Goal: Task Accomplishment & Management: Manage account settings

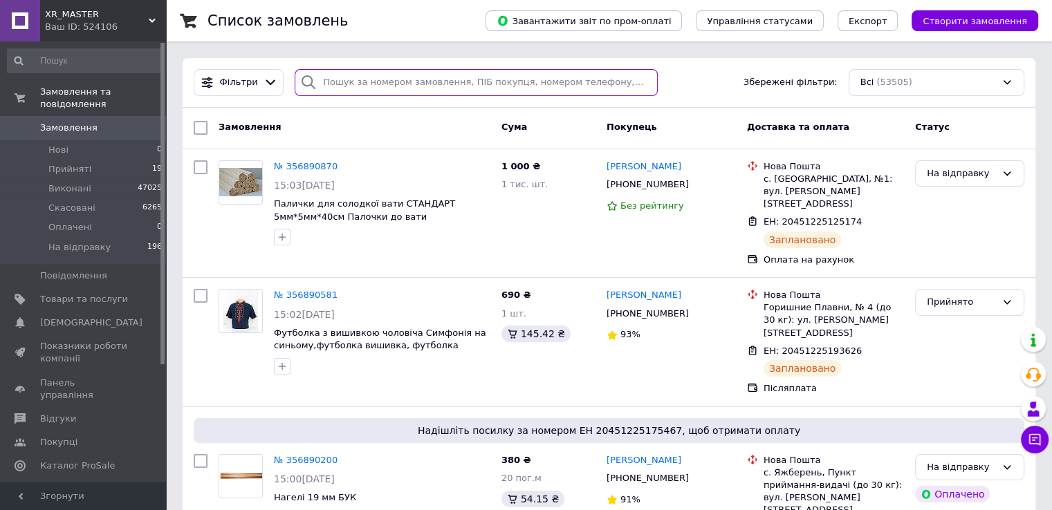
click at [358, 78] on input "search" at bounding box center [476, 82] width 363 height 27
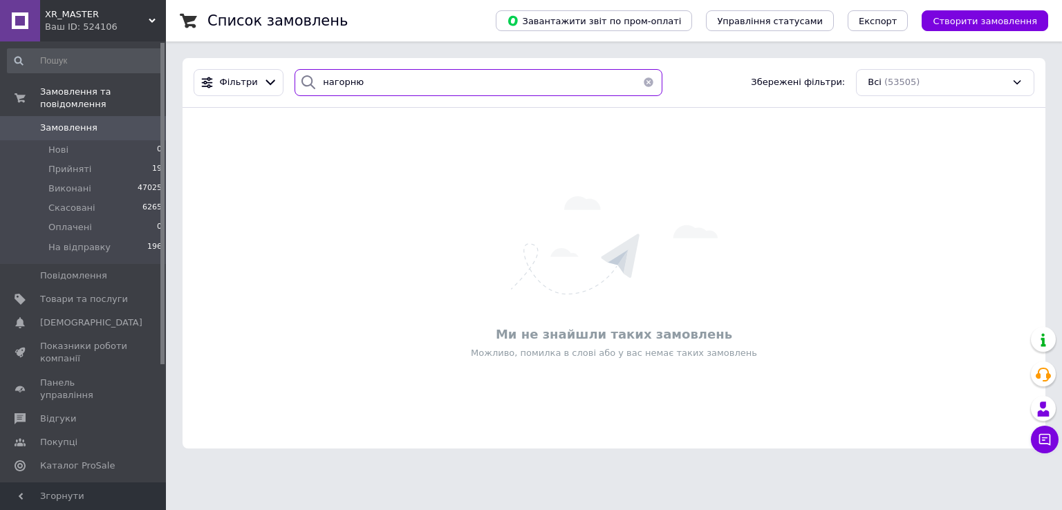
type input "[PERSON_NAME]"
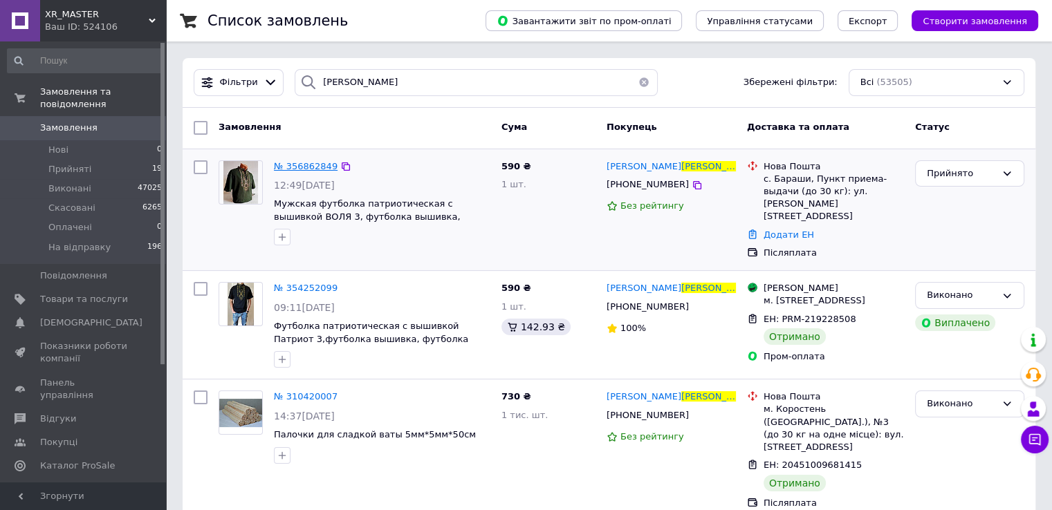
click at [287, 164] on span "№ 356862849" at bounding box center [306, 166] width 64 height 10
click at [287, 164] on html "XR_MASTER Ваш ID: 524106 Сайт XR_MASTER Кабінет покупця Перевірити стан системи…" at bounding box center [526, 415] width 1052 height 830
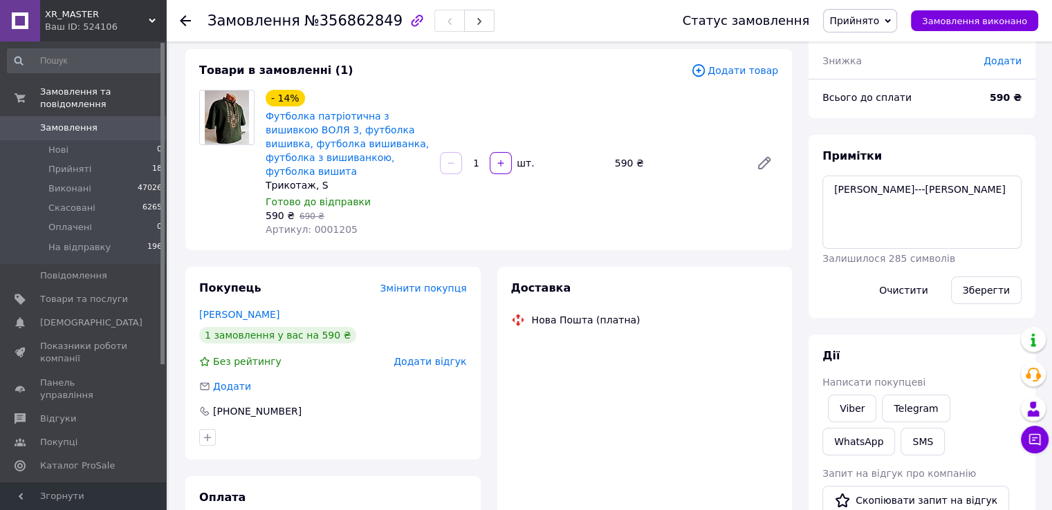
scroll to position [138, 0]
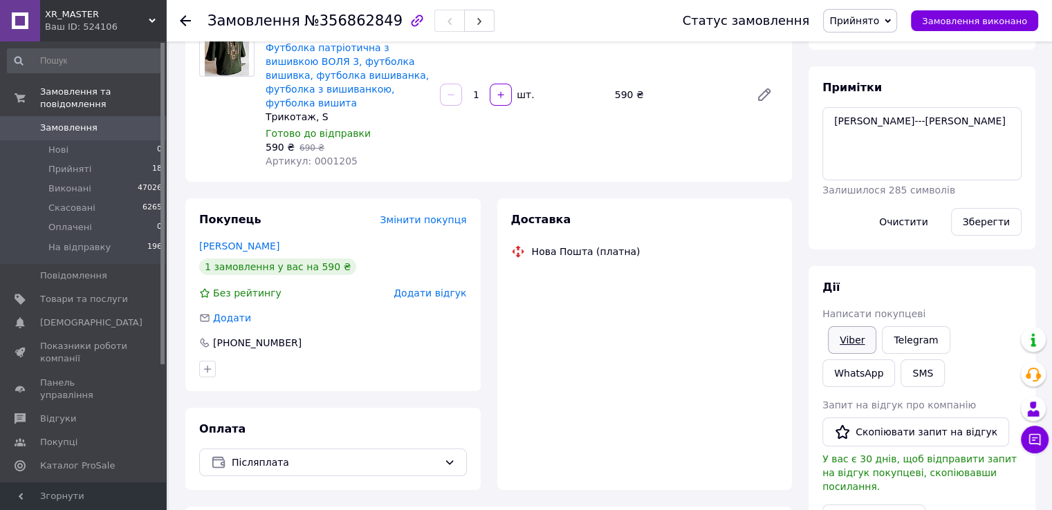
click at [841, 335] on link "Viber" at bounding box center [852, 340] width 48 height 28
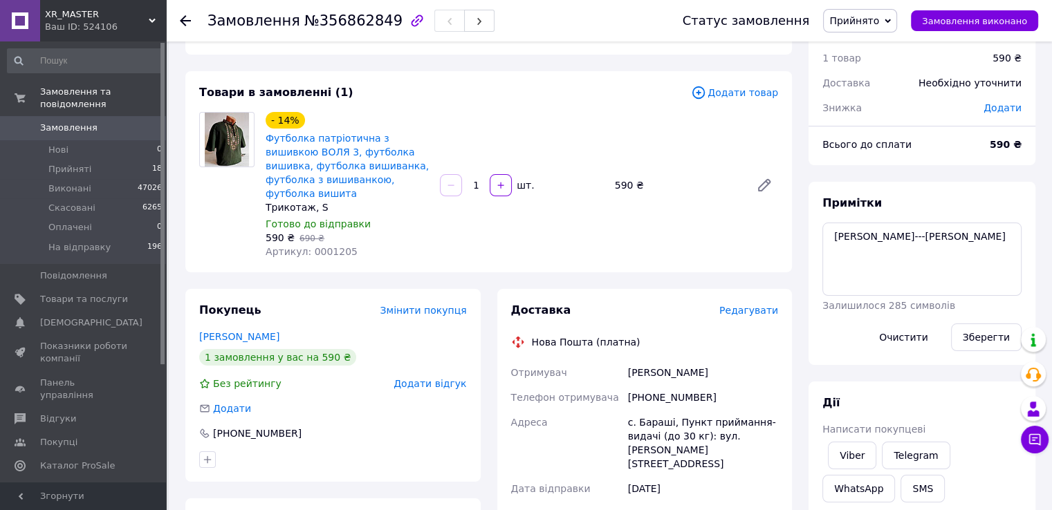
scroll to position [0, 0]
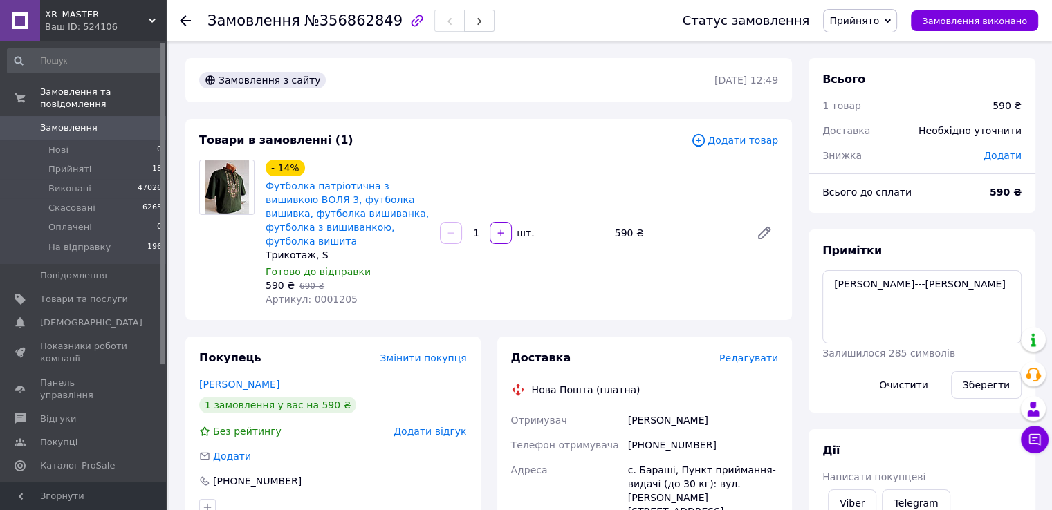
click at [79, 122] on span "Замовлення" at bounding box center [68, 128] width 57 height 12
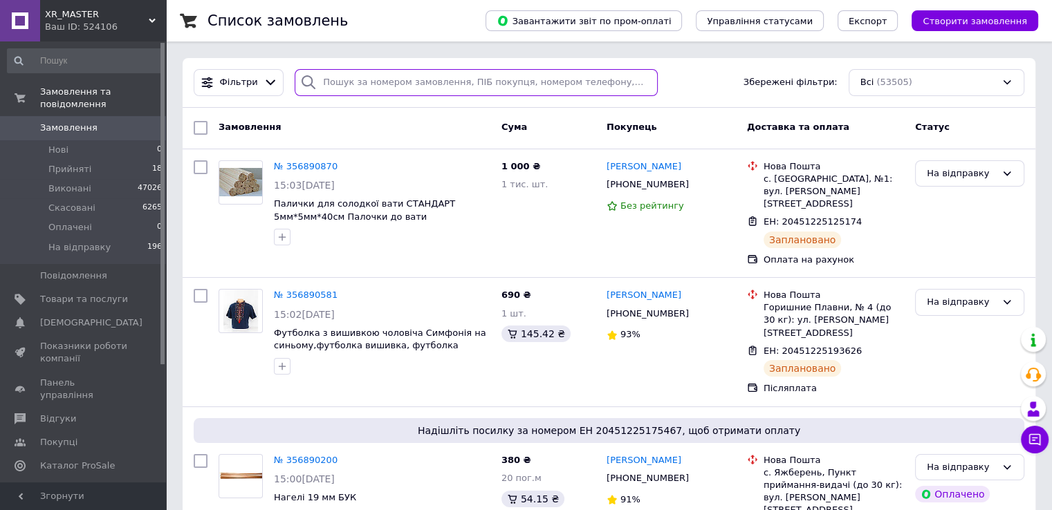
click at [427, 86] on input "search" at bounding box center [476, 82] width 363 height 27
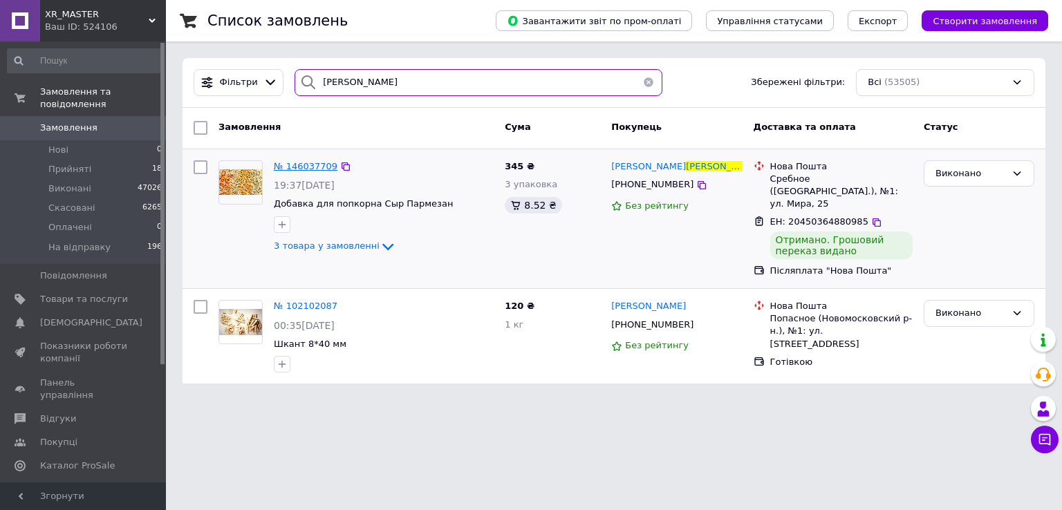
type input "жмака"
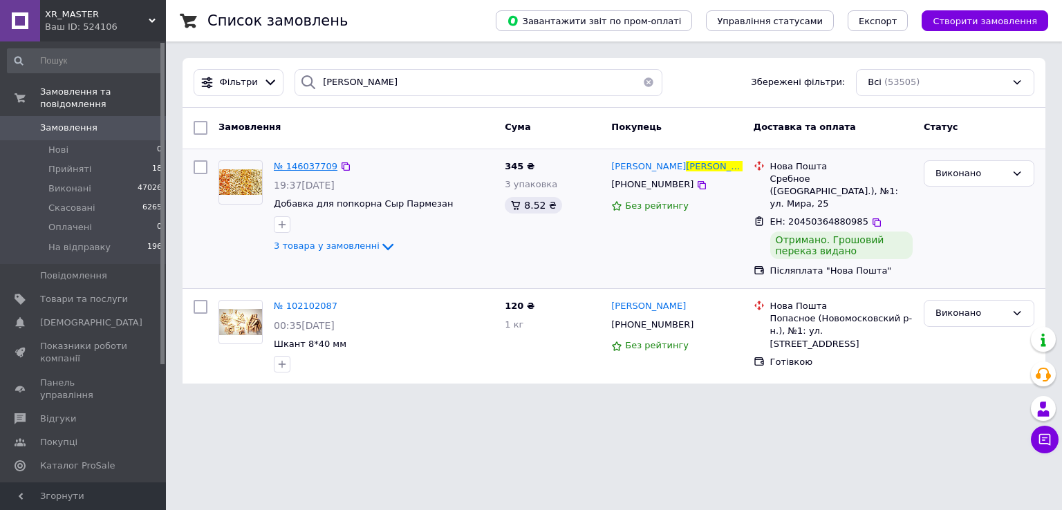
click at [307, 164] on span "№ 146037709" at bounding box center [306, 166] width 64 height 10
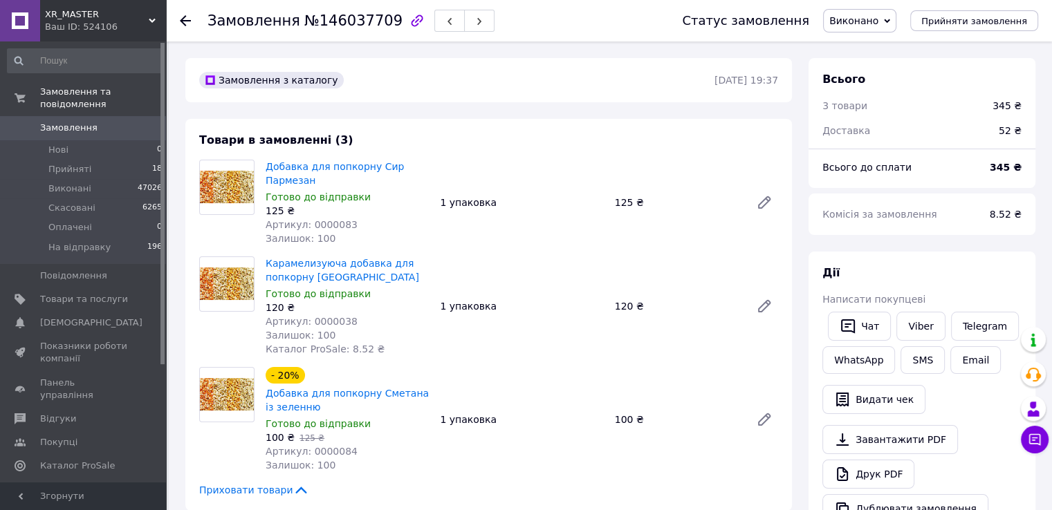
click at [186, 20] on use at bounding box center [185, 20] width 11 height 11
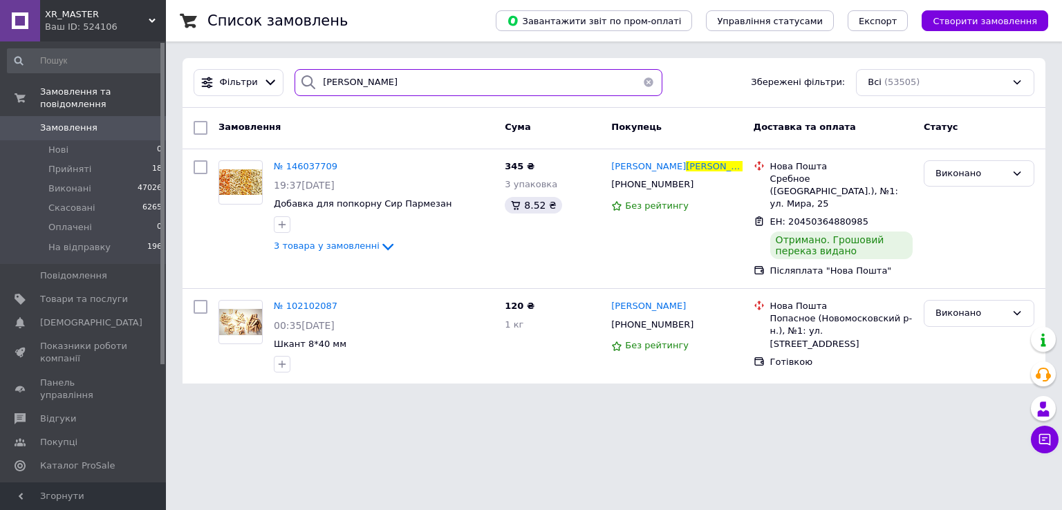
click at [362, 84] on input "жмака" at bounding box center [479, 82] width 368 height 27
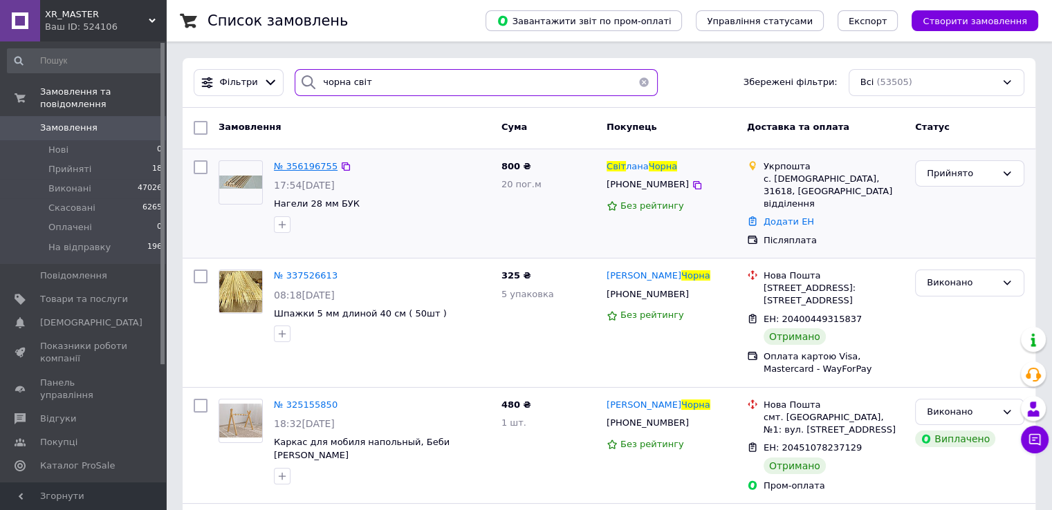
type input "чорна світ"
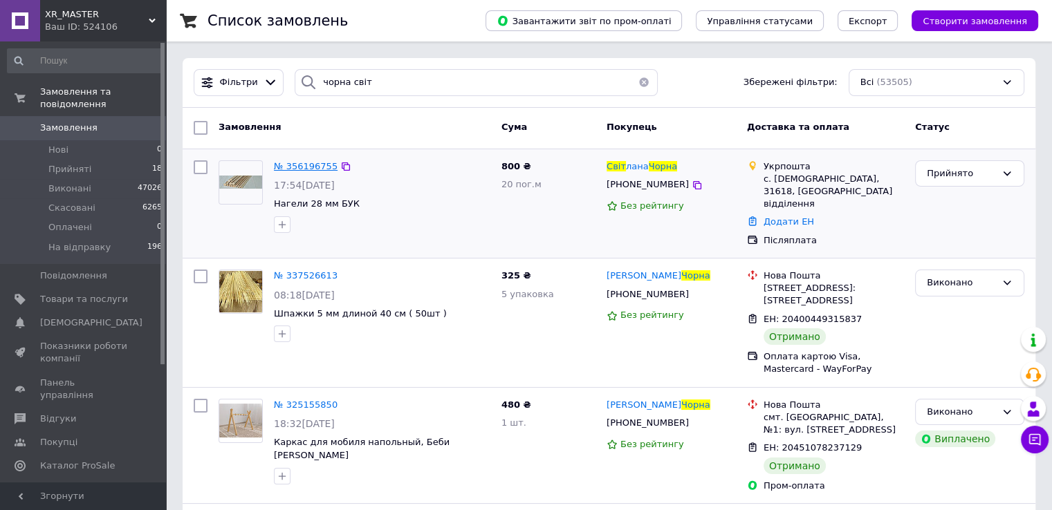
click at [300, 170] on span "№ 356196755" at bounding box center [306, 166] width 64 height 10
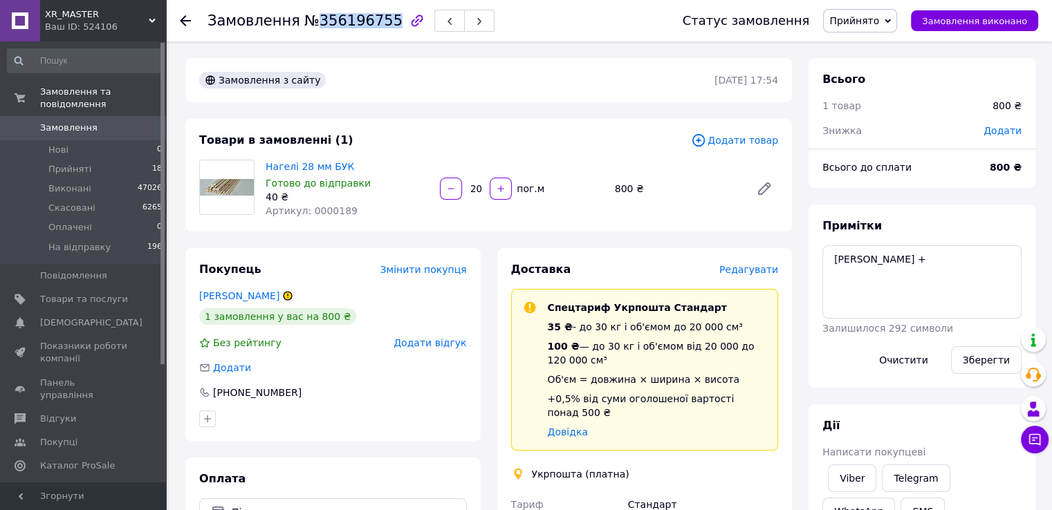
drag, startPoint x: 309, startPoint y: 24, endPoint x: 394, endPoint y: 33, distance: 85.5
click at [394, 33] on div "Замовлення №356196755" at bounding box center [430, 20] width 447 height 41
copy span "356196755"
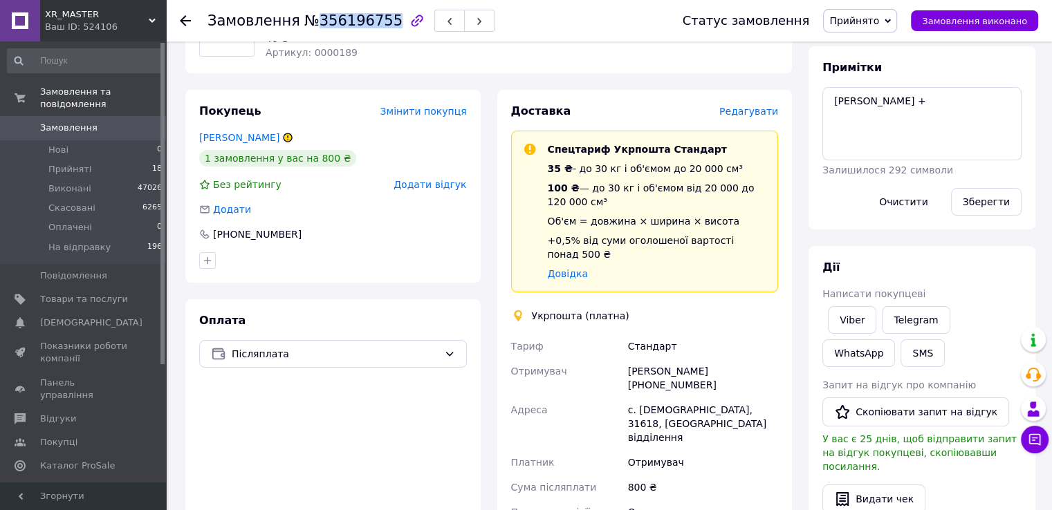
scroll to position [277, 0]
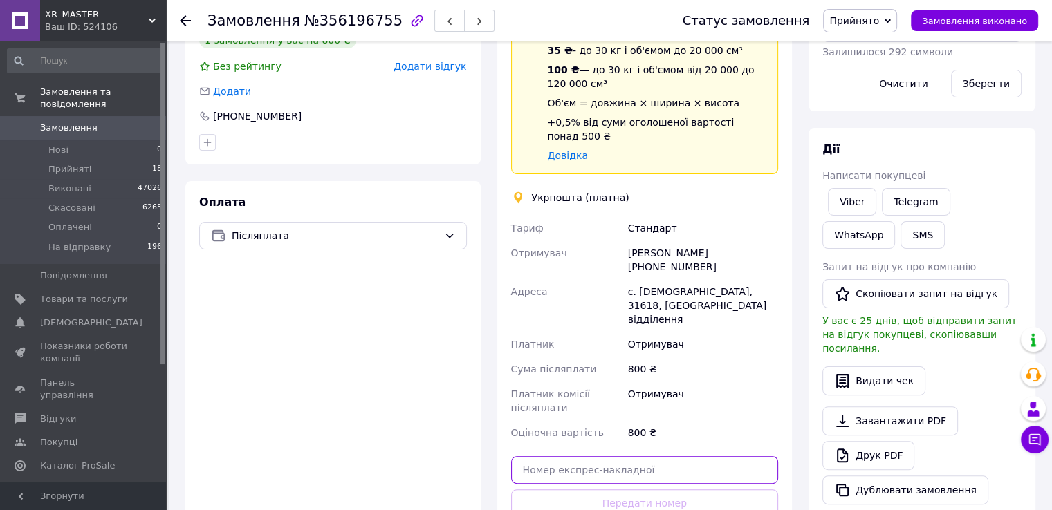
click at [556, 456] on input "text" at bounding box center [645, 470] width 268 height 28
paste input "0503767260344"
type input "0503767260344"
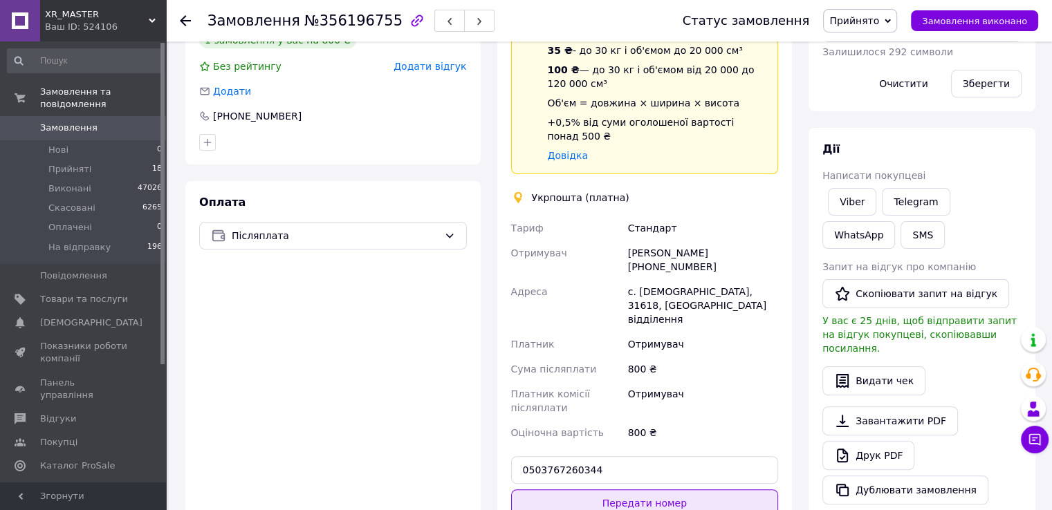
click at [644, 490] on button "Передати номер" at bounding box center [645, 504] width 268 height 28
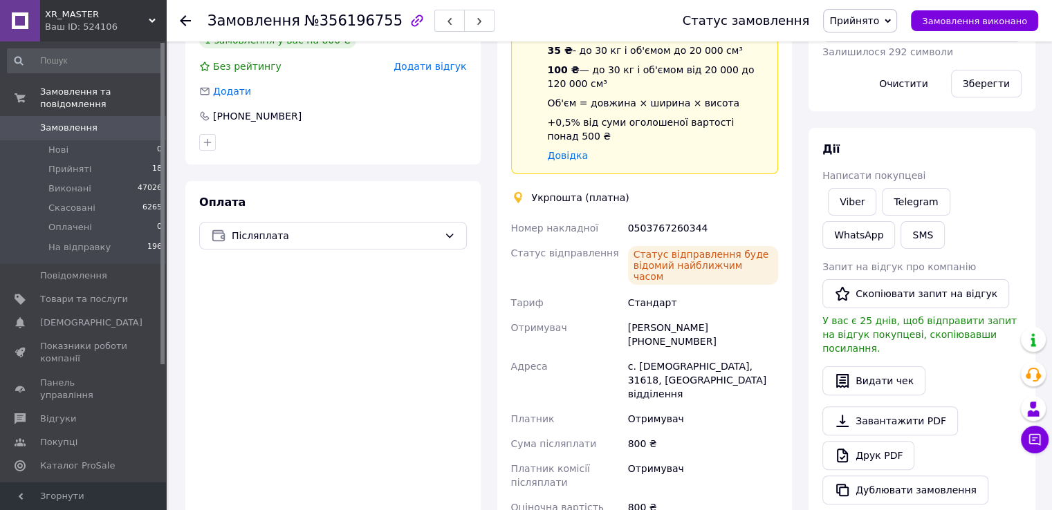
click at [855, 24] on span "Прийнято" at bounding box center [854, 20] width 50 height 11
click at [856, 115] on li "На відправку" at bounding box center [861, 110] width 76 height 21
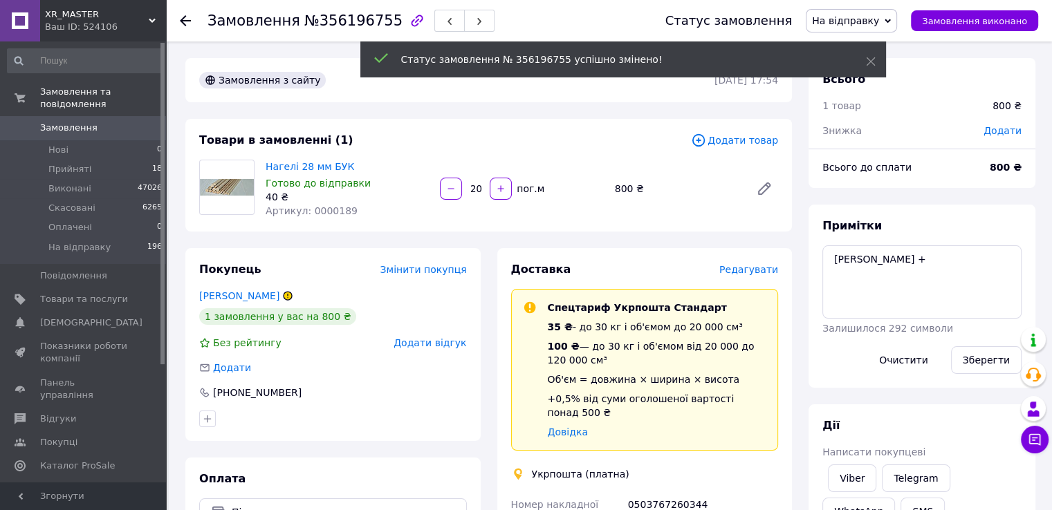
scroll to position [0, 0]
click at [62, 122] on span "Замовлення" at bounding box center [68, 128] width 57 height 12
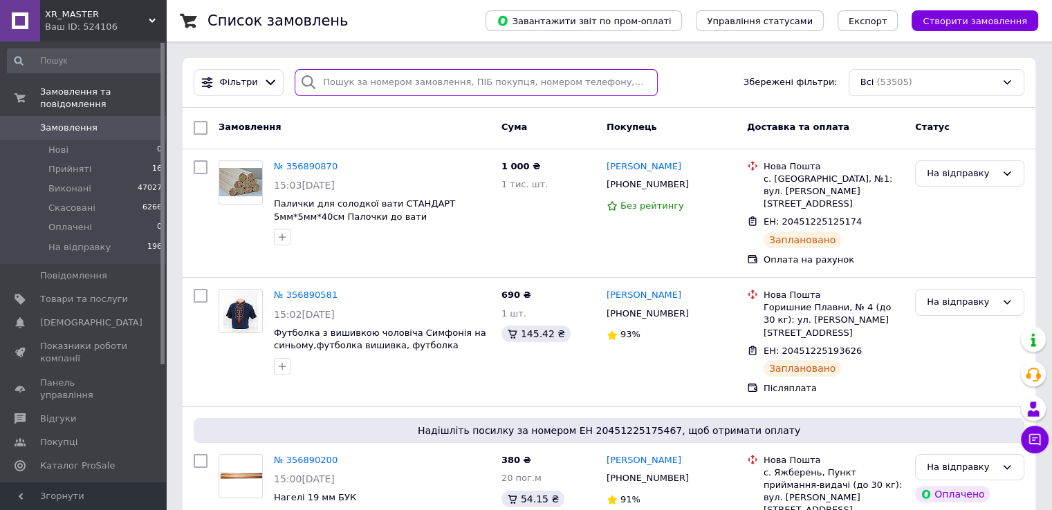
click at [398, 84] on input "search" at bounding box center [476, 82] width 363 height 27
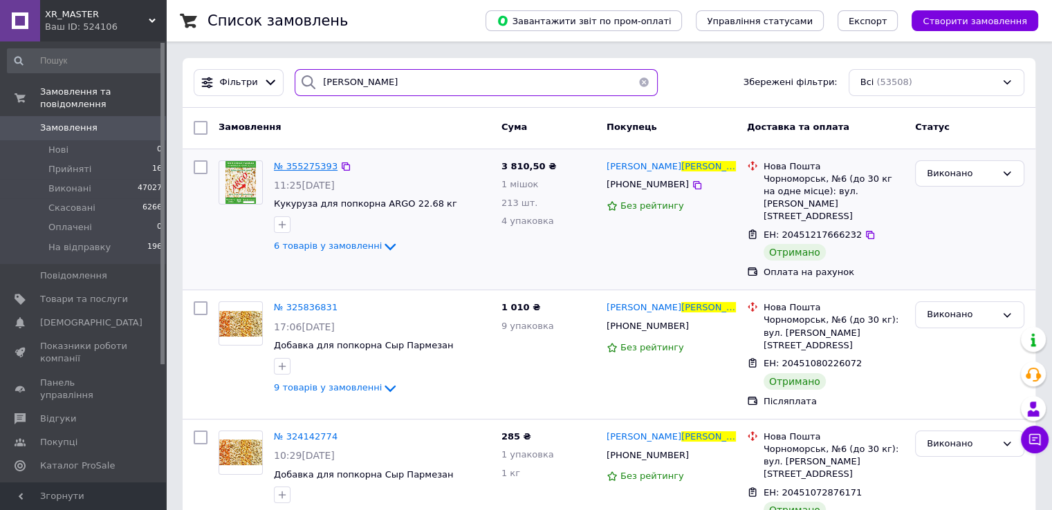
type input "краснов"
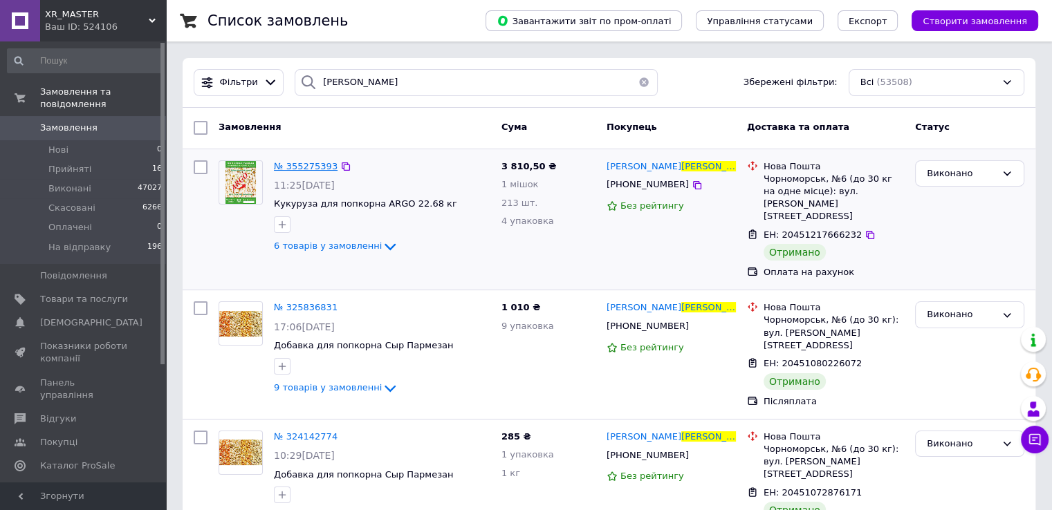
click at [313, 165] on span "№ 355275393" at bounding box center [306, 166] width 64 height 10
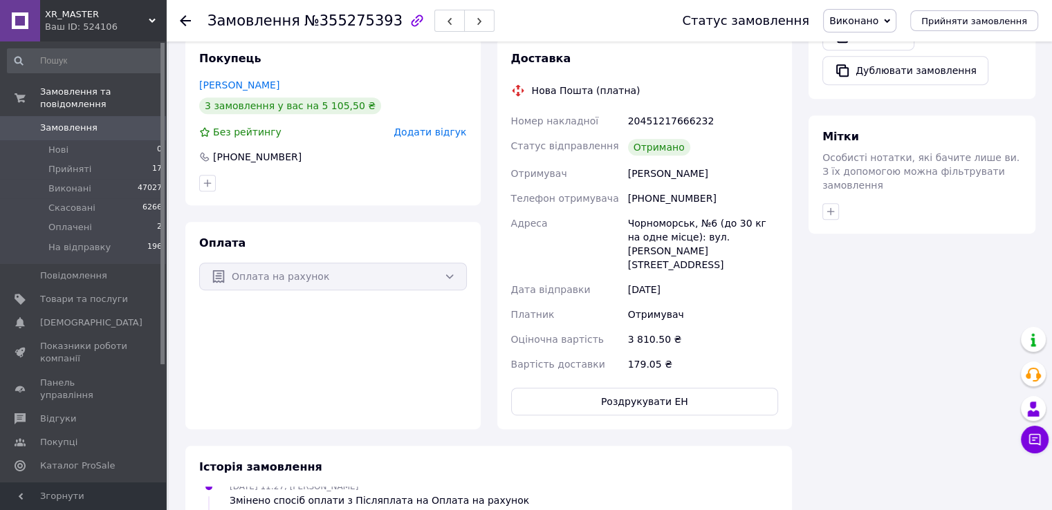
scroll to position [691, 0]
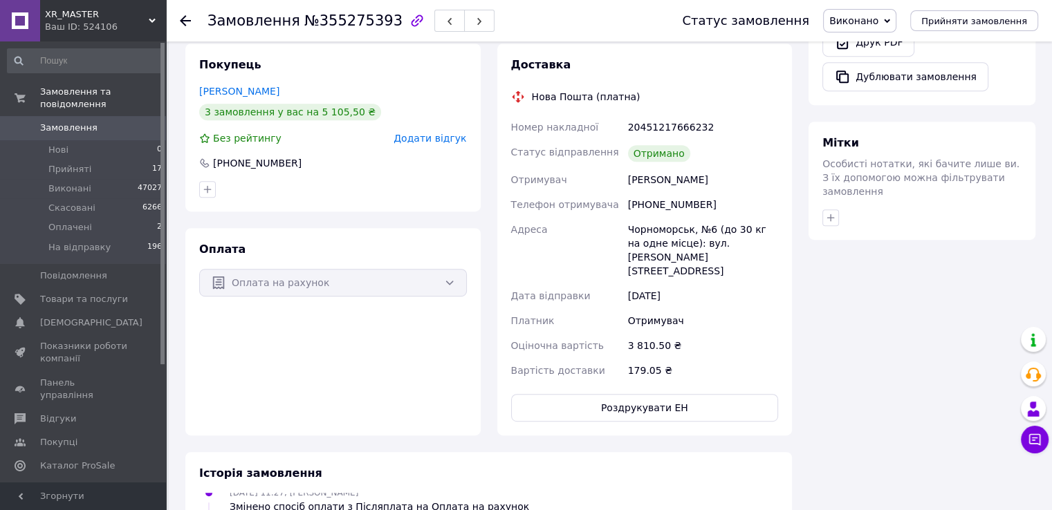
click at [80, 116] on link "Замовлення 0" at bounding box center [85, 128] width 170 height 24
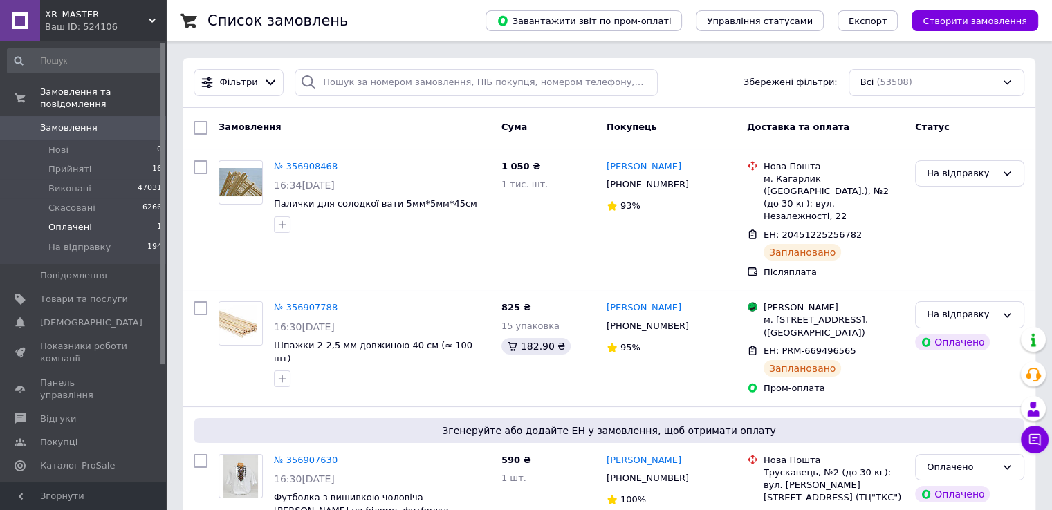
click at [84, 221] on span "Оплачені" at bounding box center [70, 227] width 44 height 12
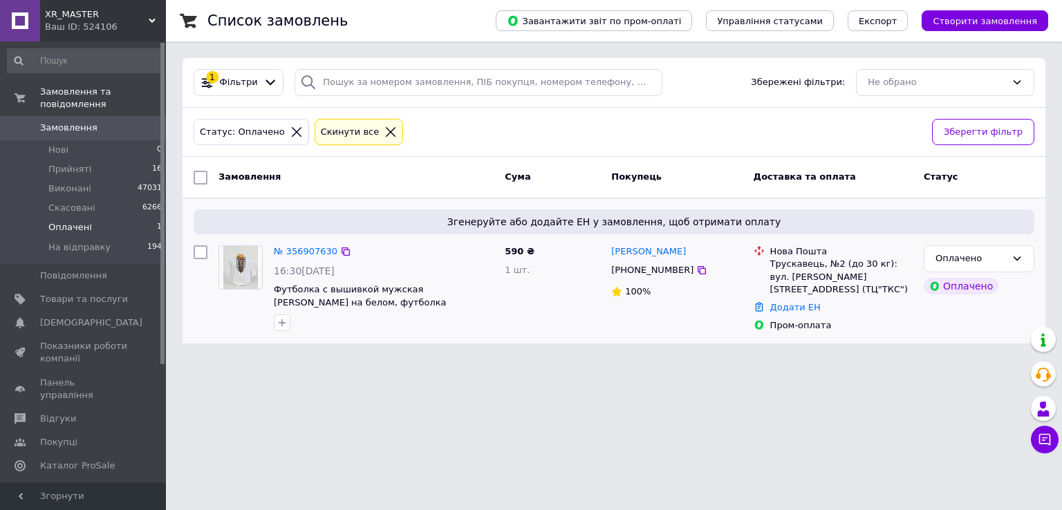
click at [313, 244] on div "№ 356907630" at bounding box center [305, 252] width 66 height 16
click at [308, 244] on div "№ 356907630" at bounding box center [305, 252] width 66 height 16
click at [306, 248] on link "№ 356907630" at bounding box center [306, 251] width 64 height 10
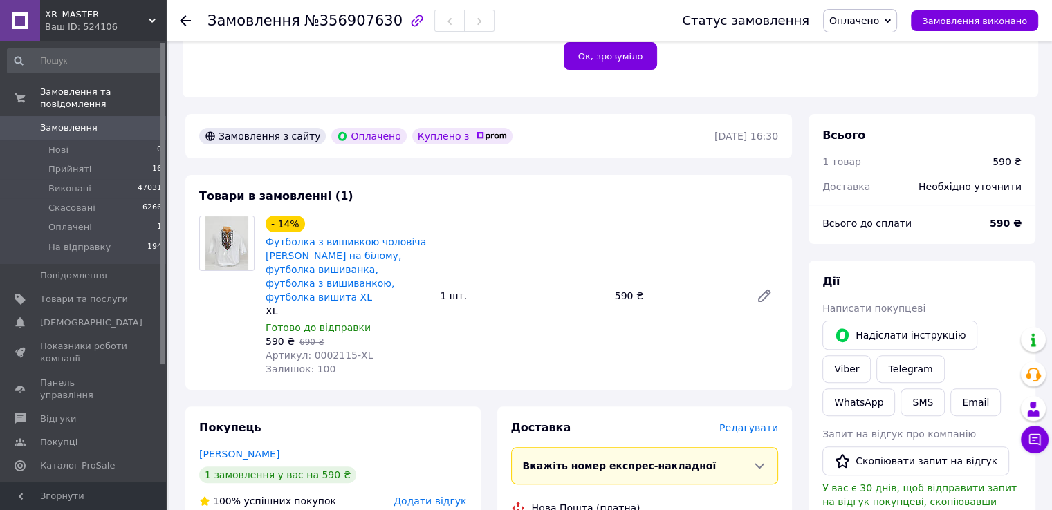
scroll to position [346, 0]
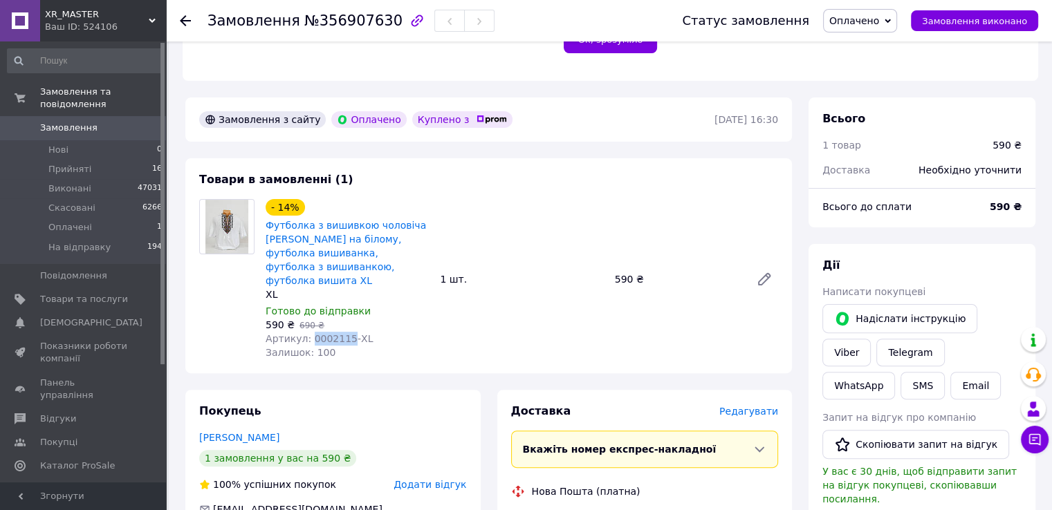
drag, startPoint x: 307, startPoint y: 330, endPoint x: 340, endPoint y: 332, distance: 33.3
click at [340, 333] on span "Артикул: 0002115-XL" at bounding box center [318, 338] width 107 height 11
copy span "0002115"
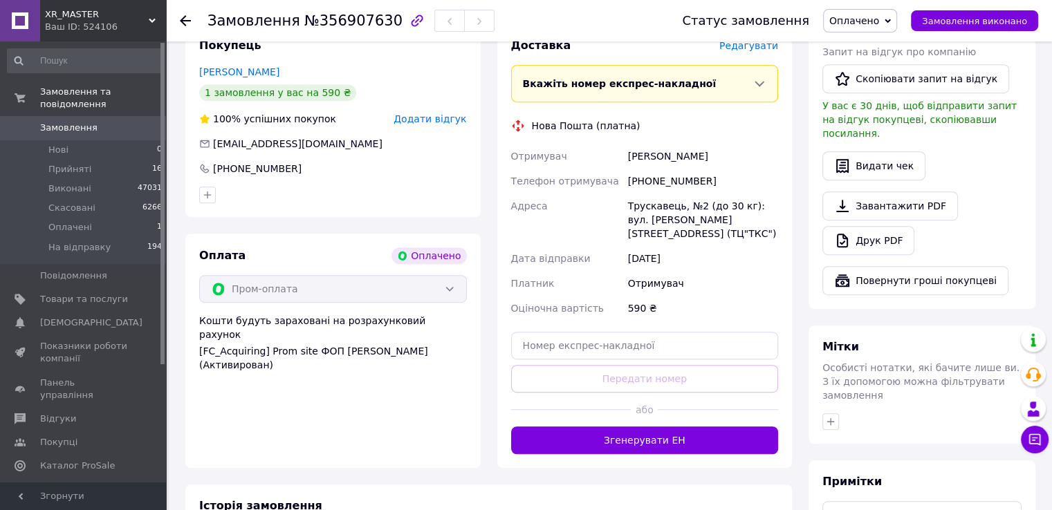
scroll to position [832, 0]
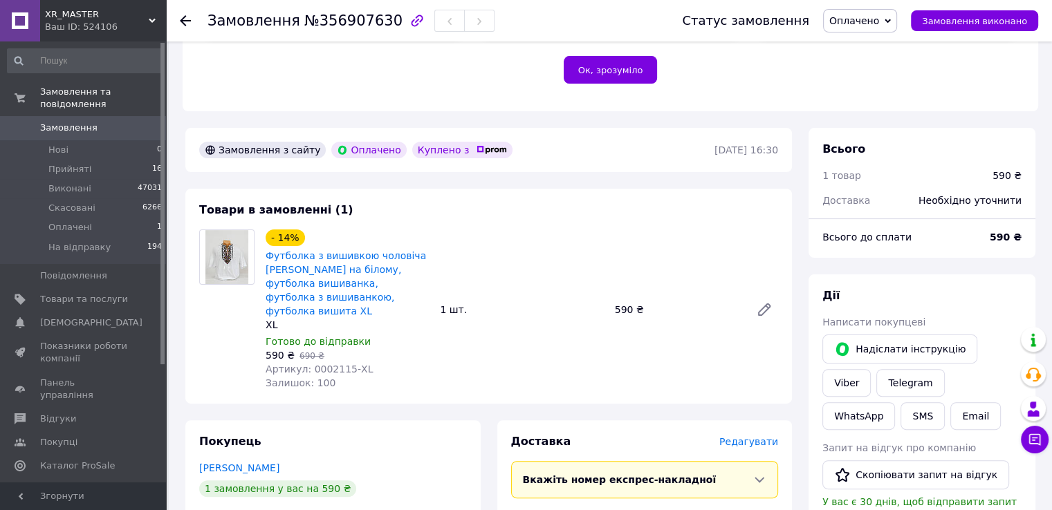
scroll to position [260, 0]
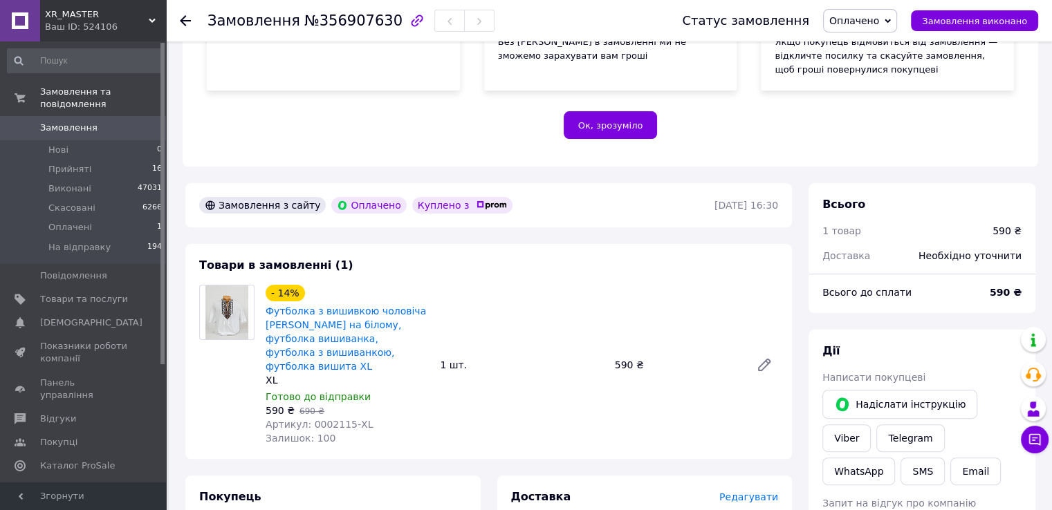
click at [864, 25] on span "Оплачено" at bounding box center [854, 20] width 50 height 11
click at [870, 53] on li "Прийнято" at bounding box center [861, 48] width 76 height 21
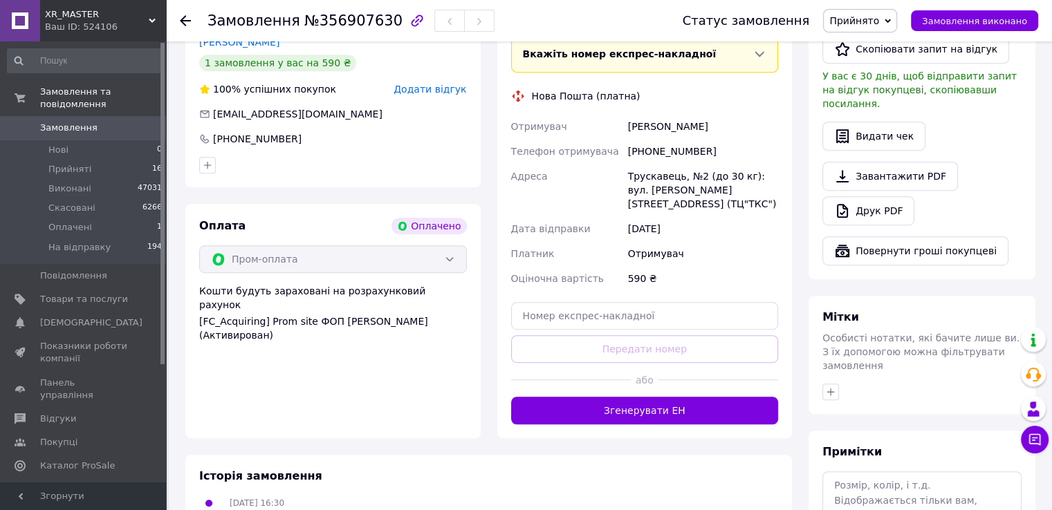
scroll to position [744, 0]
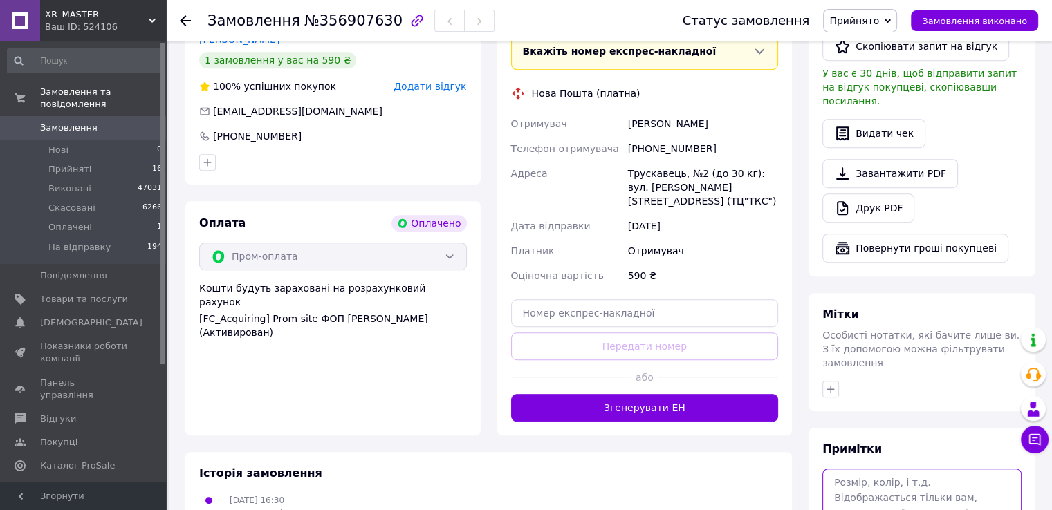
click at [869, 469] on textarea at bounding box center [921, 505] width 199 height 73
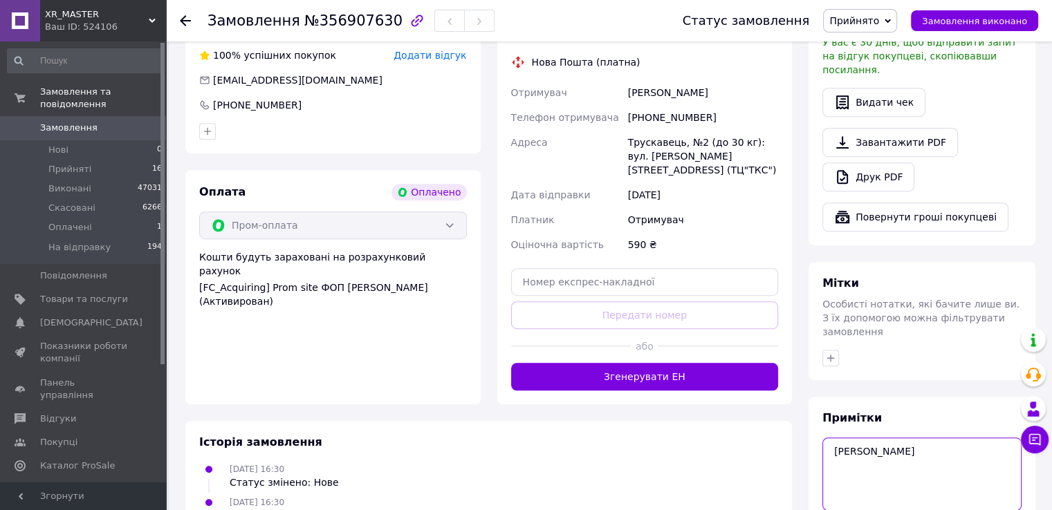
scroll to position [832, 0]
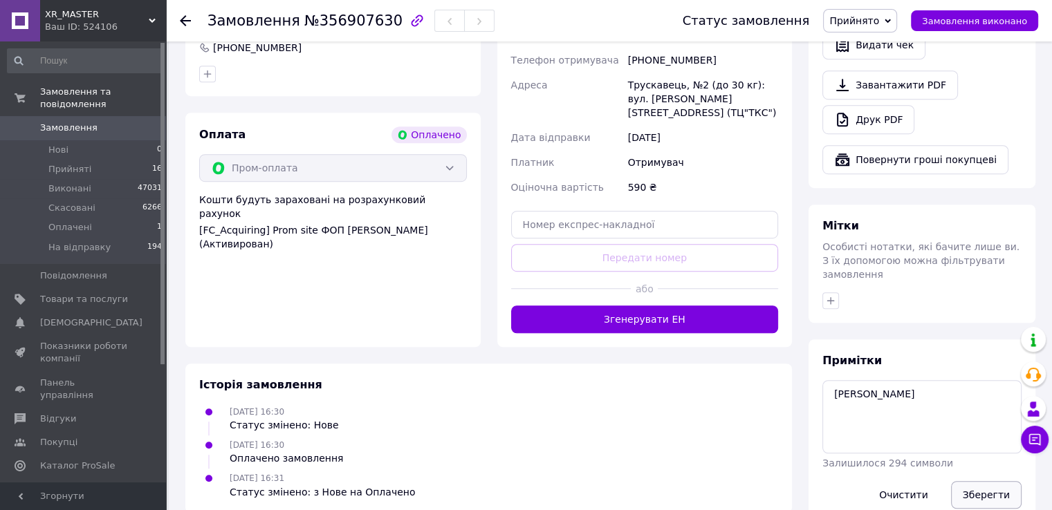
click at [990, 481] on button "Зберегти" at bounding box center [986, 495] width 71 height 28
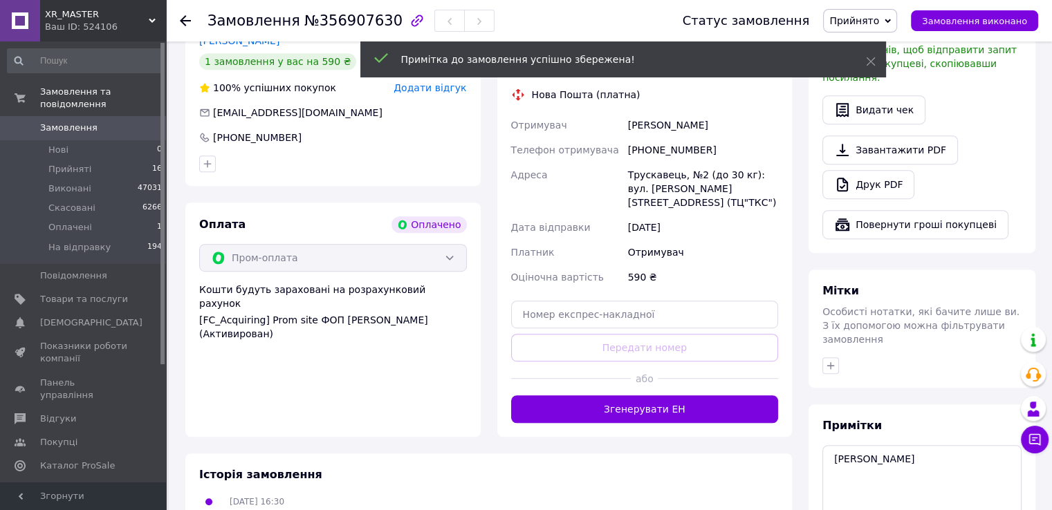
scroll to position [487, 0]
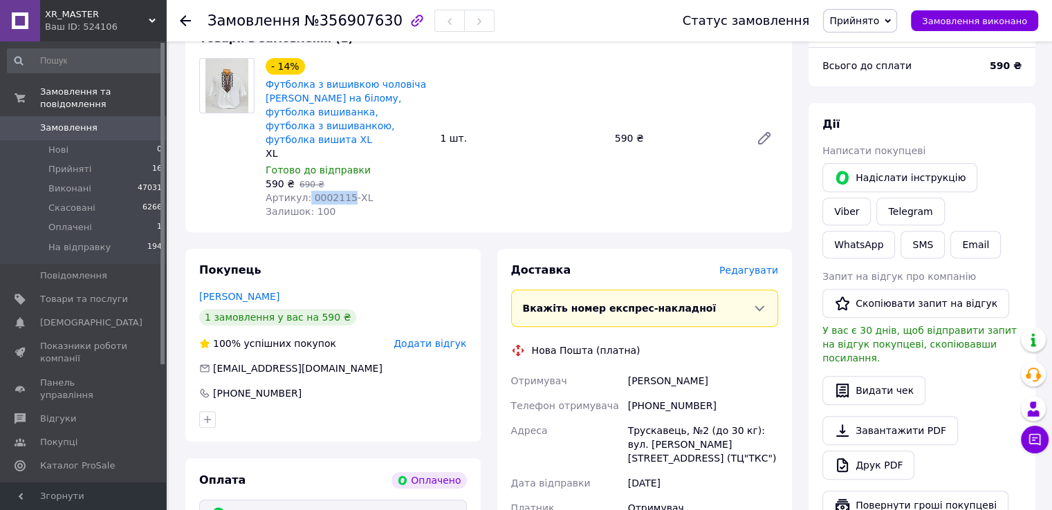
drag, startPoint x: 303, startPoint y: 189, endPoint x: 343, endPoint y: 187, distance: 40.2
click at [343, 192] on span "Артикул: 0002115-XL" at bounding box center [318, 197] width 107 height 11
copy span "0002115"
drag, startPoint x: 714, startPoint y: 372, endPoint x: 614, endPoint y: 371, distance: 99.6
click at [614, 371] on div "Отримувач Шостак Надежда Телефон отримувача +380509802857 Адреса Трускавець, №2…" at bounding box center [644, 457] width 273 height 177
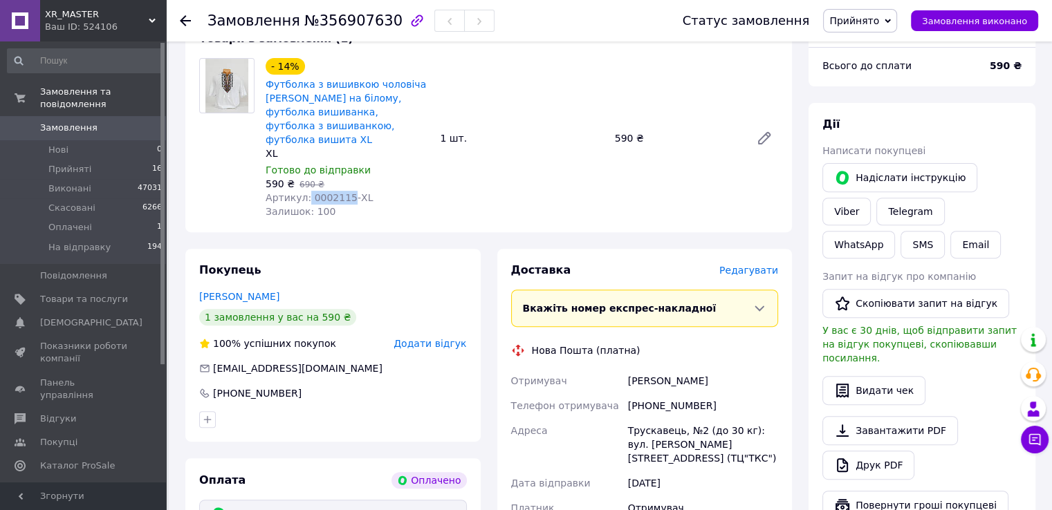
copy div "Отримувач Шостак Надежда"
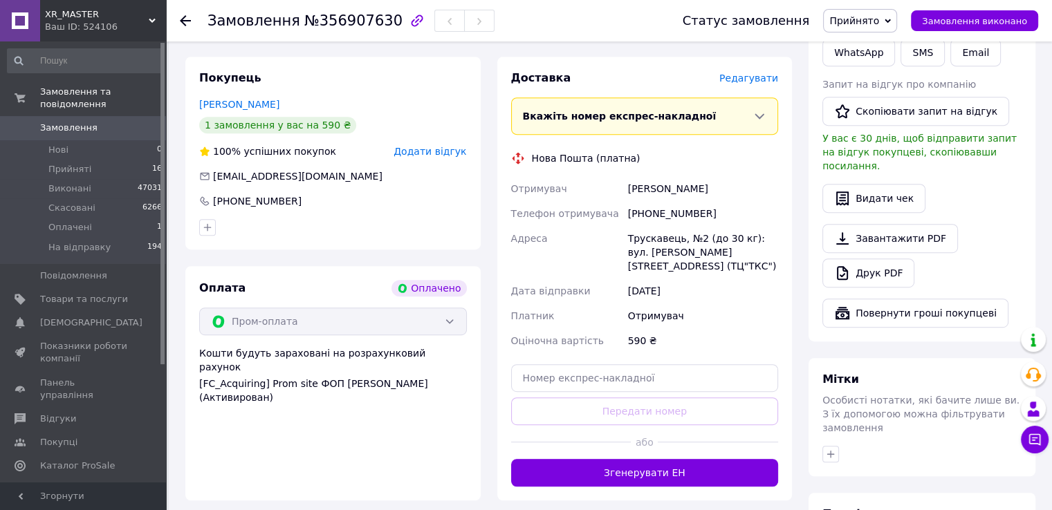
scroll to position [832, 0]
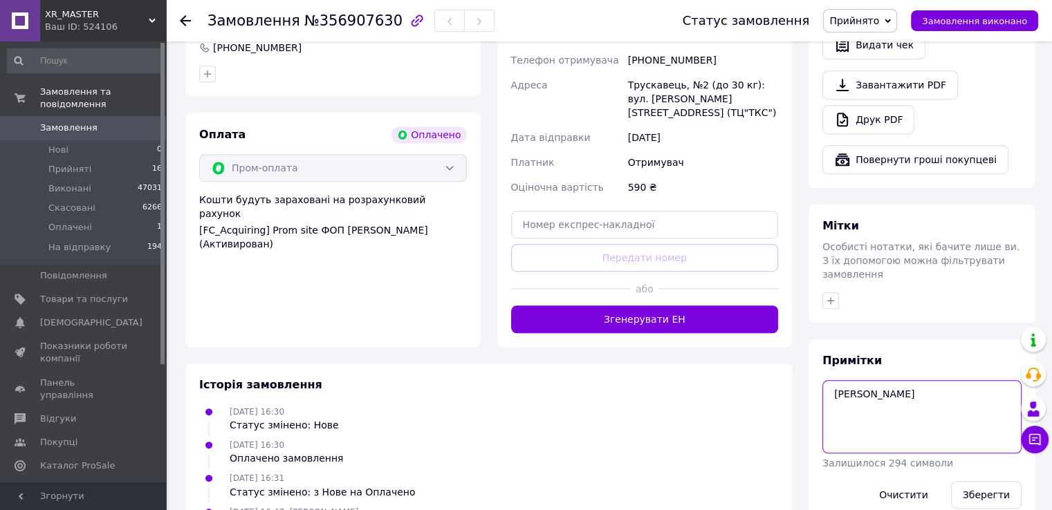
click at [884, 380] on textarea "наталя" at bounding box center [921, 416] width 199 height 73
type textarea "наталя в роботі, як буде готова зателефонувати, можливо інша адреса хочуть до 2…"
click at [996, 481] on button "Зберегти" at bounding box center [986, 495] width 71 height 28
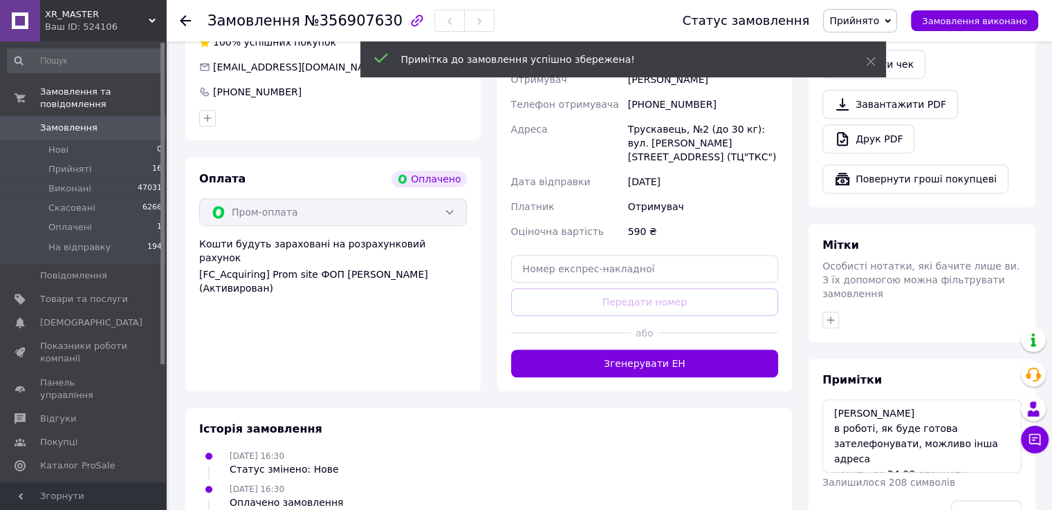
scroll to position [763, 0]
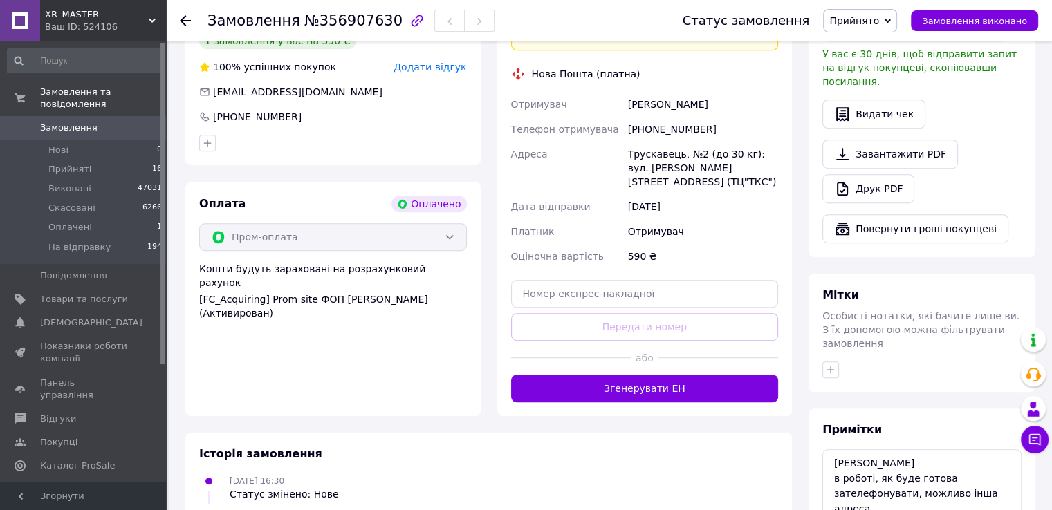
click at [52, 122] on span "Замовлення" at bounding box center [68, 128] width 57 height 12
